Goal: Information Seeking & Learning: Learn about a topic

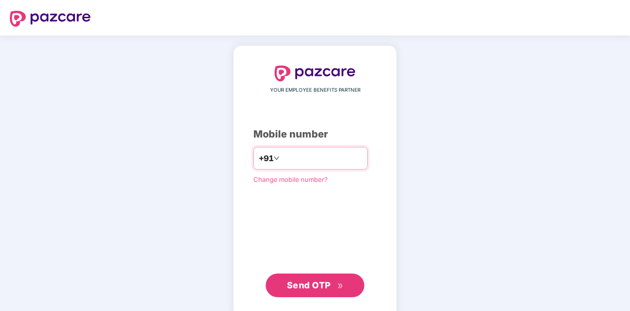
click at [296, 157] on input "number" at bounding box center [321, 158] width 81 height 16
type input "**********"
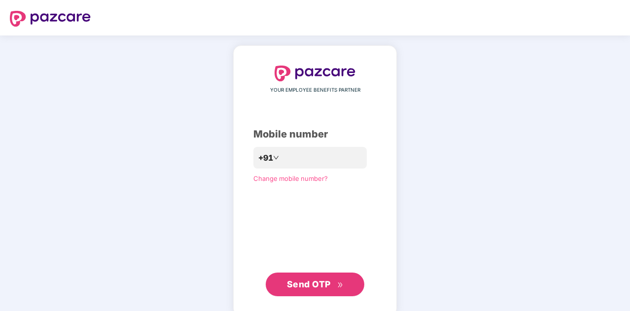
click at [314, 284] on span "Send OTP" at bounding box center [309, 284] width 44 height 10
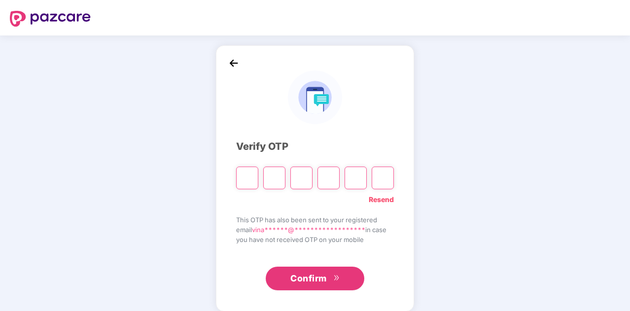
type input "*"
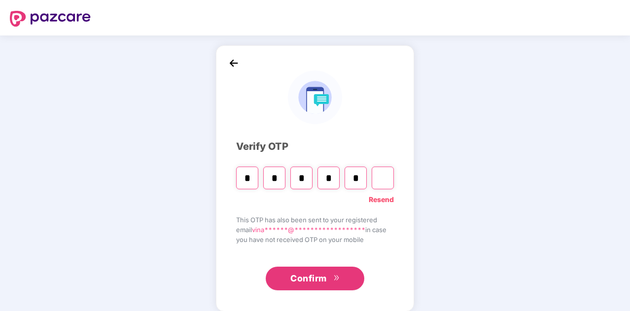
type input "*"
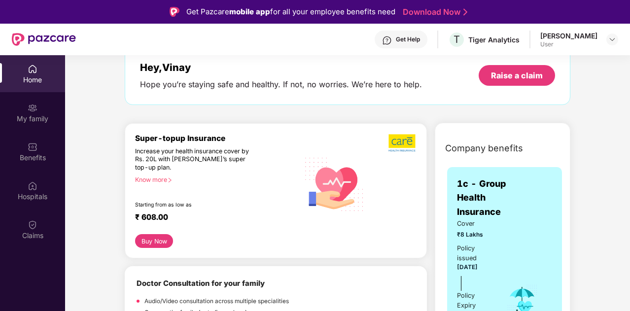
scroll to position [18, 0]
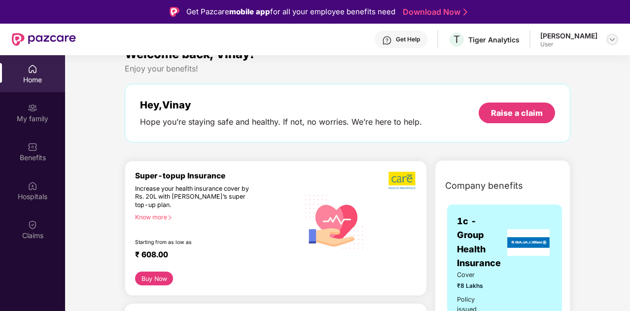
click at [614, 39] on img at bounding box center [612, 39] width 8 height 8
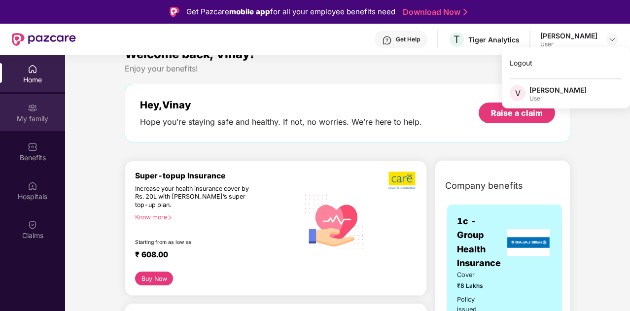
click at [35, 118] on div "My family" at bounding box center [32, 119] width 65 height 10
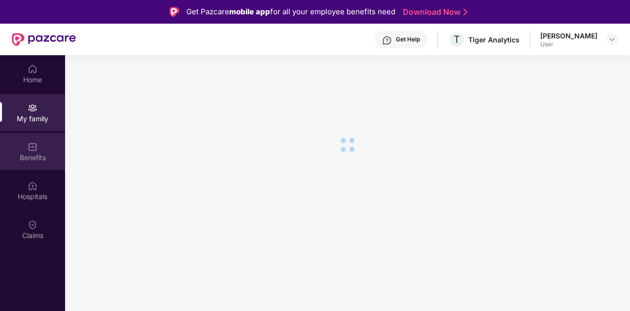
click at [34, 151] on img at bounding box center [33, 147] width 10 height 10
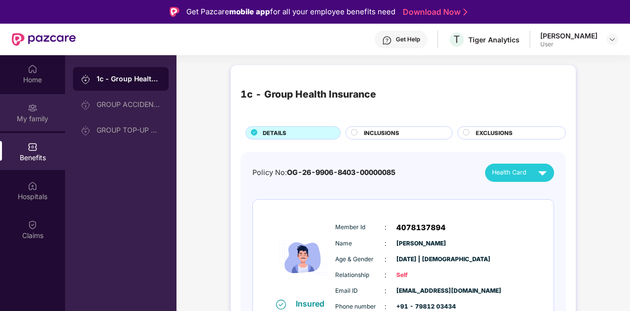
click at [33, 109] on img at bounding box center [33, 108] width 10 height 10
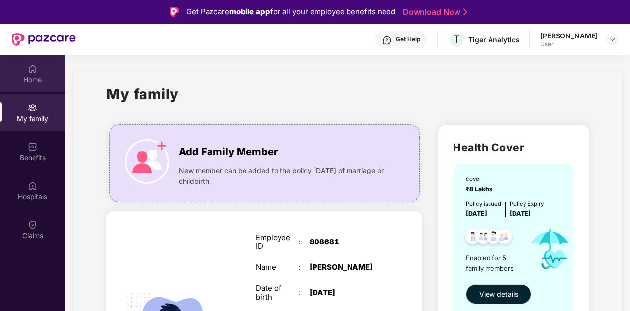
click at [32, 66] on img at bounding box center [33, 69] width 10 height 10
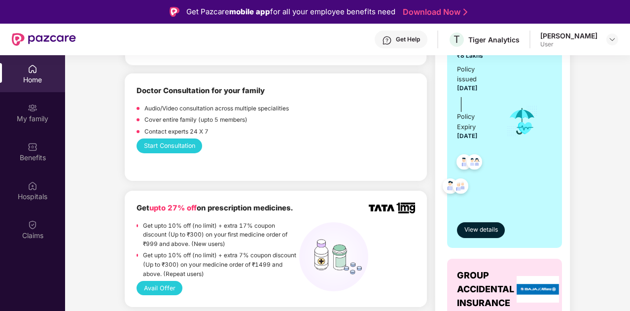
scroll to position [257, 0]
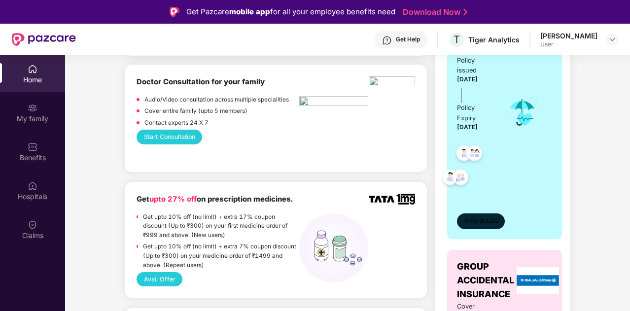
click at [479, 214] on button "View details" at bounding box center [481, 221] width 48 height 16
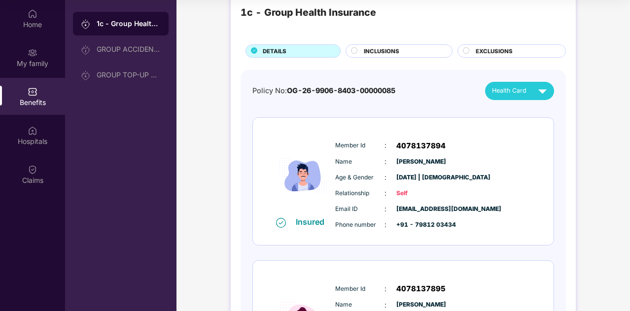
scroll to position [24, 0]
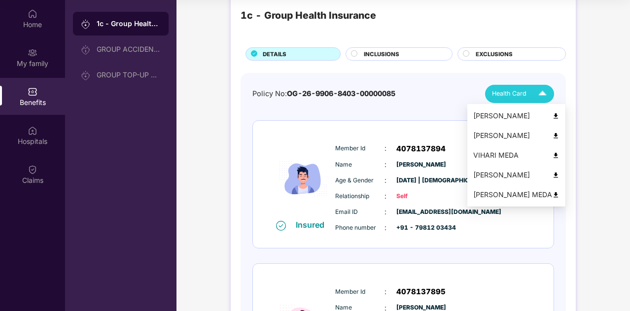
click at [513, 93] on span "Health Card" at bounding box center [509, 94] width 35 height 10
click at [556, 116] on div "[PERSON_NAME]" at bounding box center [516, 115] width 86 height 11
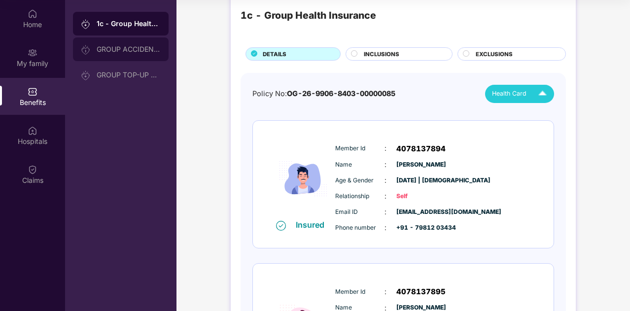
click at [125, 52] on div "GROUP ACCIDENTAL INSURANCE" at bounding box center [129, 49] width 64 height 8
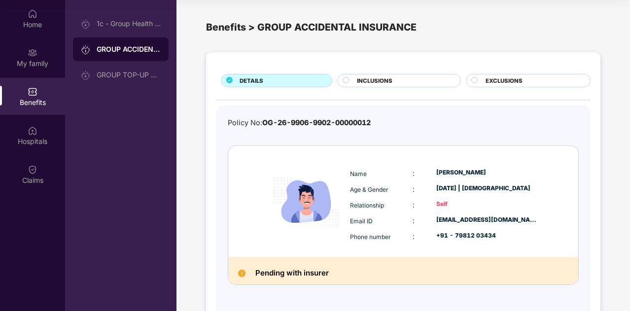
scroll to position [34, 0]
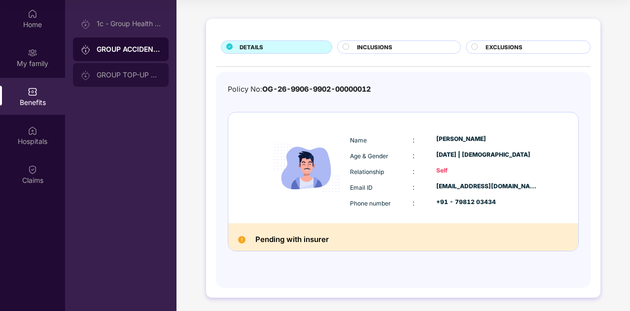
click at [136, 71] on div "GROUP TOP-UP POLICY" at bounding box center [129, 75] width 64 height 8
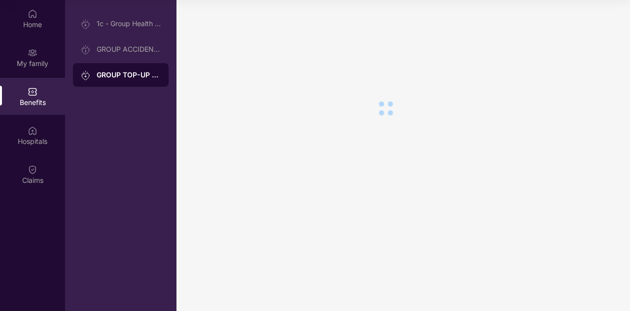
scroll to position [0, 0]
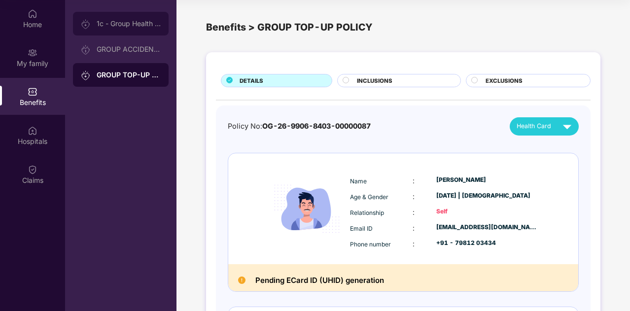
click at [129, 29] on div "1c - Group Health Insurance" at bounding box center [121, 24] width 96 height 24
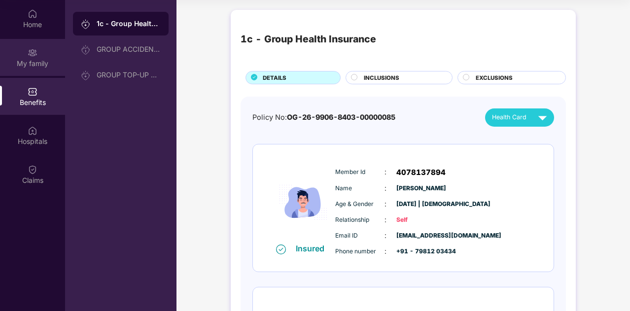
click at [35, 65] on div "My family" at bounding box center [32, 64] width 65 height 10
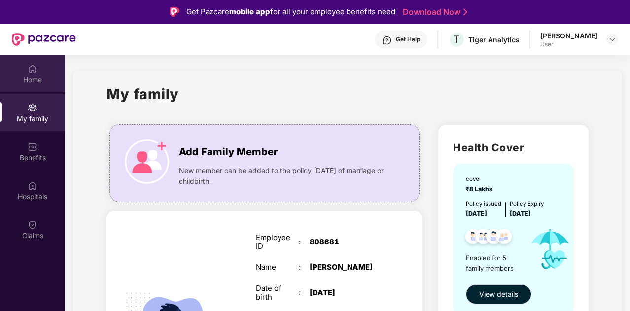
click at [50, 70] on div "Home" at bounding box center [32, 73] width 65 height 37
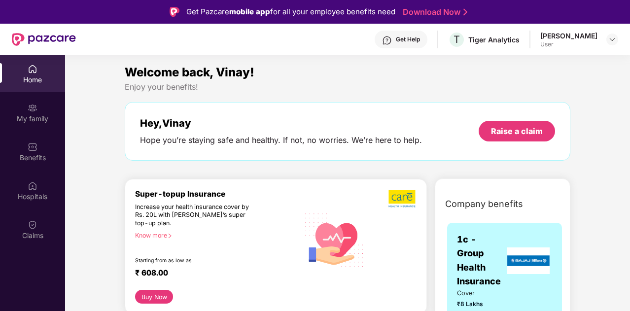
click at [597, 40] on div "[PERSON_NAME] User" at bounding box center [579, 39] width 78 height 17
click at [613, 39] on img at bounding box center [612, 39] width 8 height 8
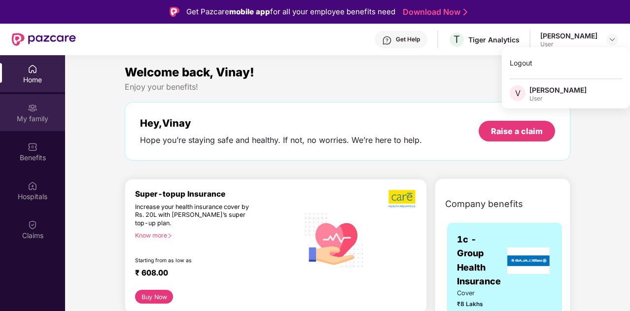
click at [20, 114] on div "My family" at bounding box center [32, 119] width 65 height 10
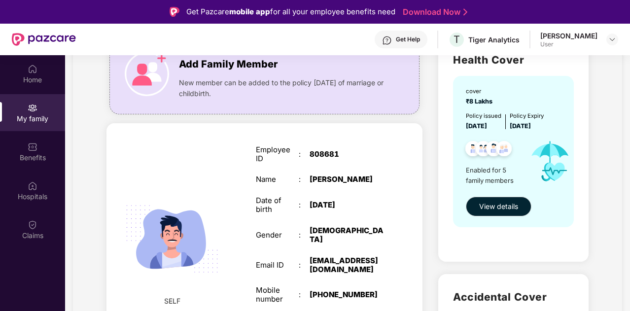
scroll to position [89, 0]
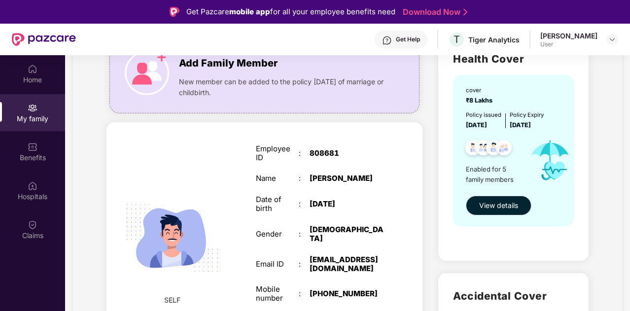
click at [498, 205] on span "View details" at bounding box center [498, 205] width 39 height 11
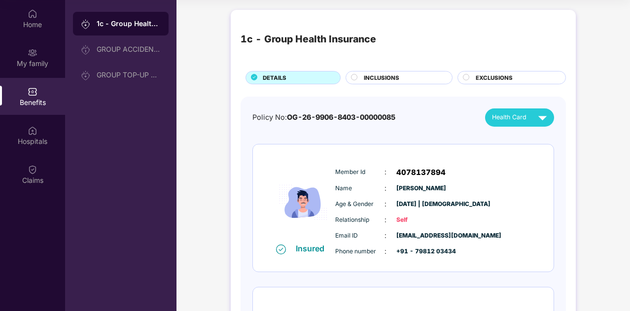
scroll to position [0, 0]
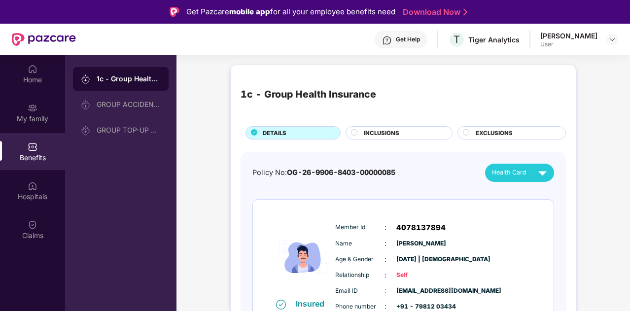
click at [386, 131] on span "INCLUSIONS" at bounding box center [381, 133] width 35 height 9
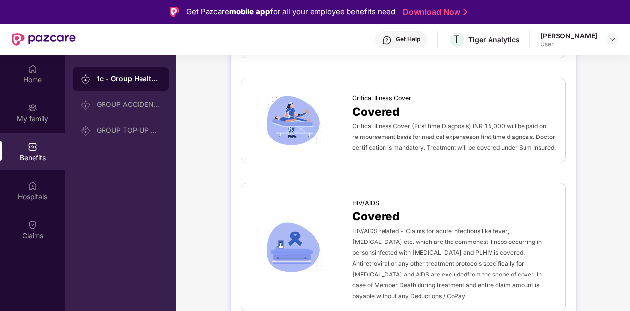
scroll to position [1883, 0]
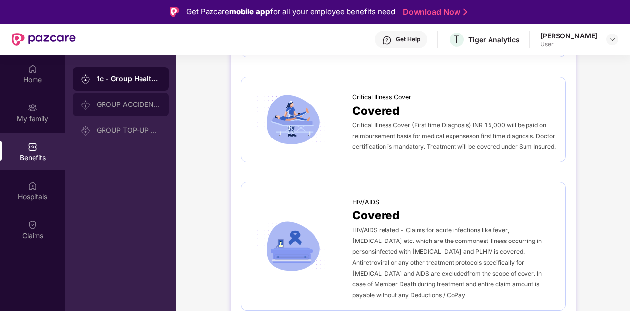
click at [125, 104] on div "GROUP ACCIDENTAL INSURANCE" at bounding box center [129, 105] width 64 height 8
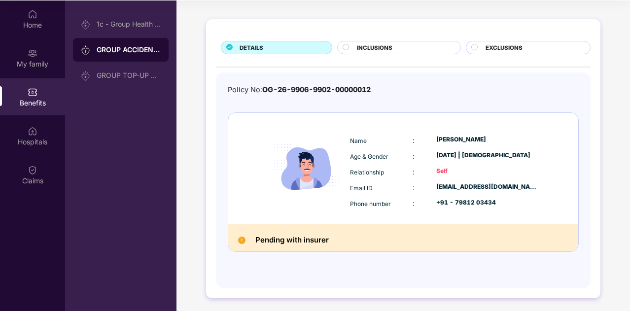
scroll to position [55, 0]
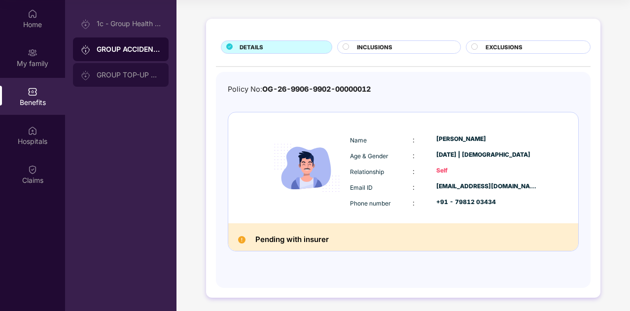
click at [111, 74] on div "GROUP TOP-UP POLICY" at bounding box center [129, 75] width 64 height 8
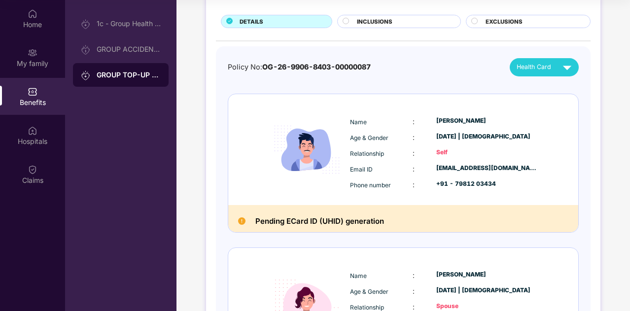
scroll to position [0, 0]
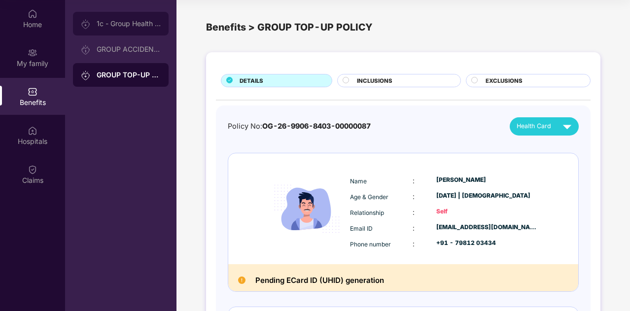
click at [119, 29] on div "1c - Group Health Insurance" at bounding box center [121, 24] width 96 height 24
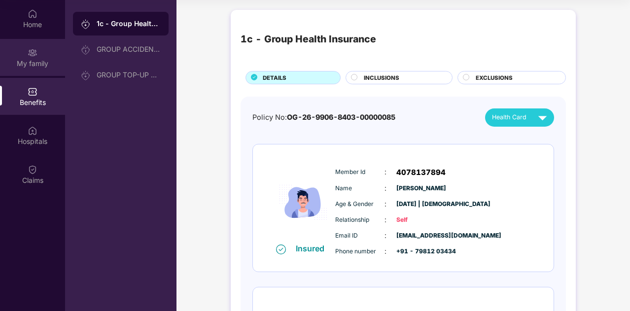
click at [41, 53] on div "My family" at bounding box center [32, 57] width 65 height 37
